Goal: Transaction & Acquisition: Book appointment/travel/reservation

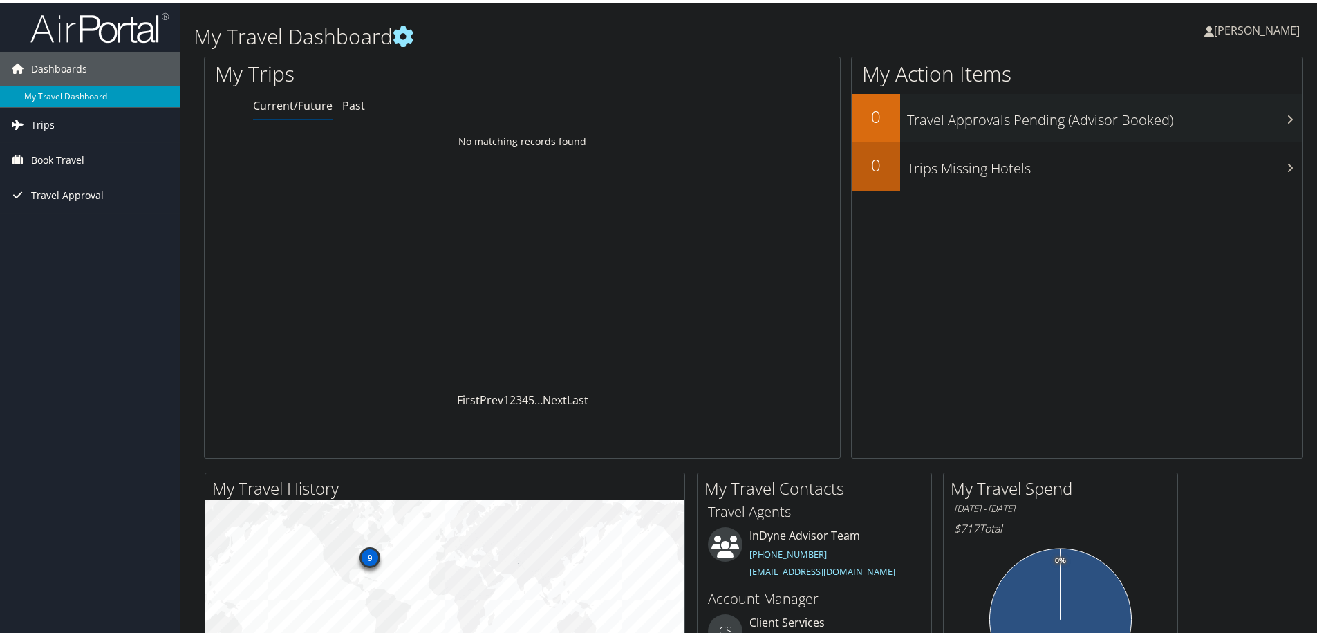
click at [138, 132] on link "Trips" at bounding box center [90, 122] width 180 height 35
click at [109, 224] on link "Book Travel" at bounding box center [90, 220] width 180 height 35
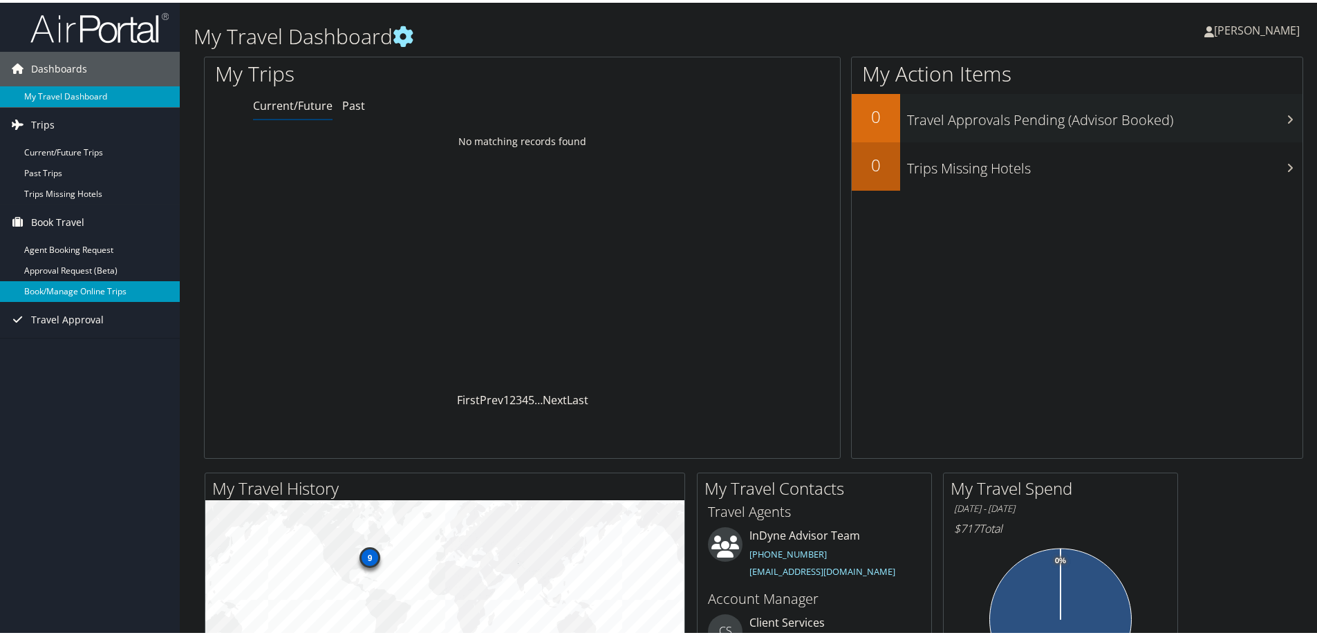
click at [117, 290] on link "Book/Manage Online Trips" at bounding box center [90, 289] width 180 height 21
